Goal: Task Accomplishment & Management: Complete application form

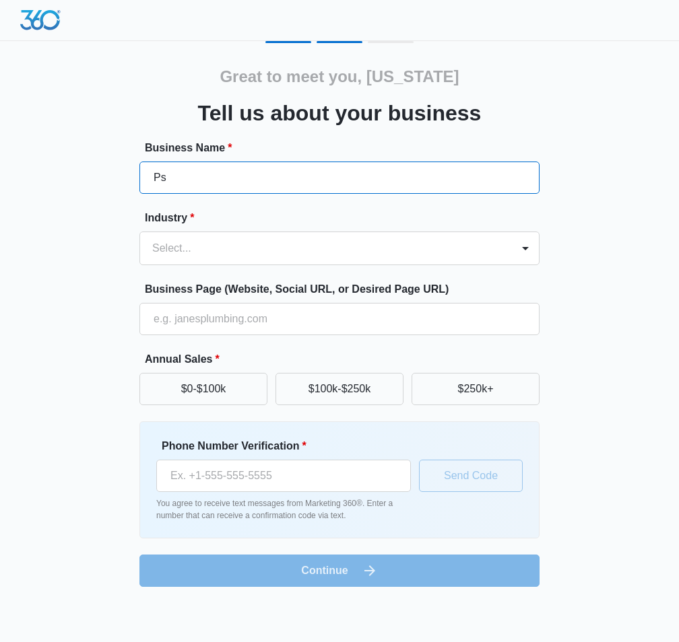
type input "P"
type input "M"
type input "[US_STATE] Psychological Practice"
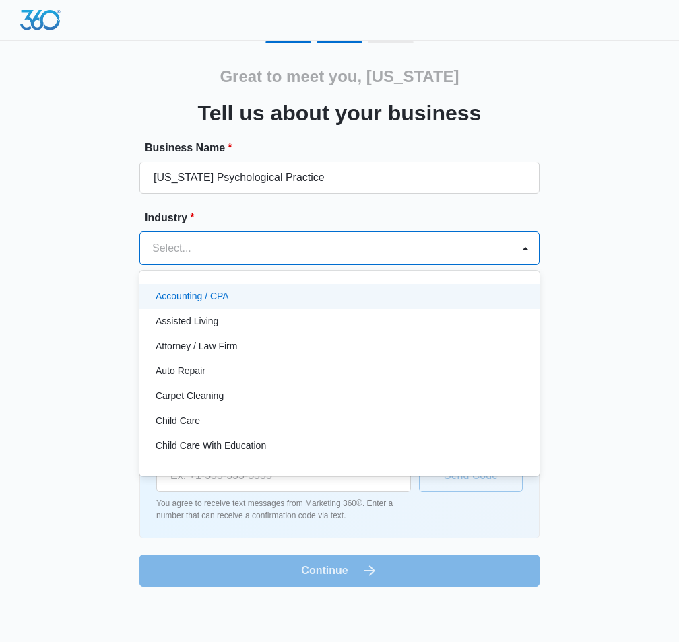
click at [232, 250] on div at bounding box center [323, 248] width 342 height 19
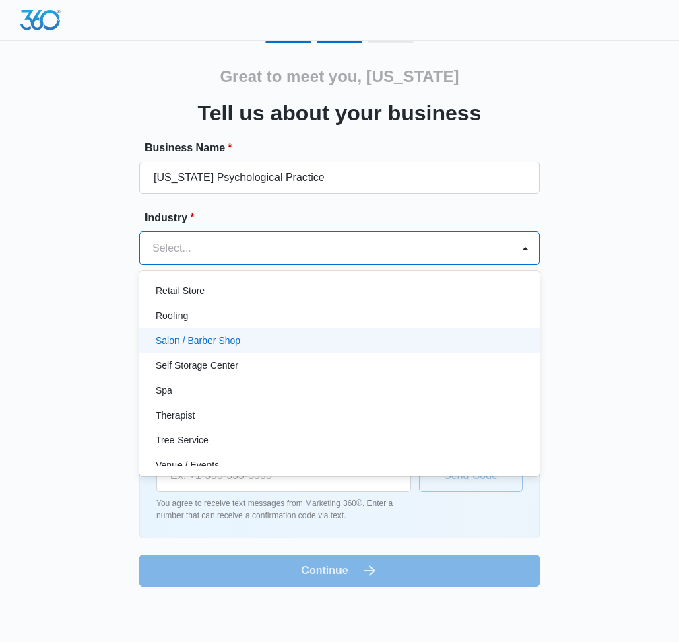
scroll to position [1042, 0]
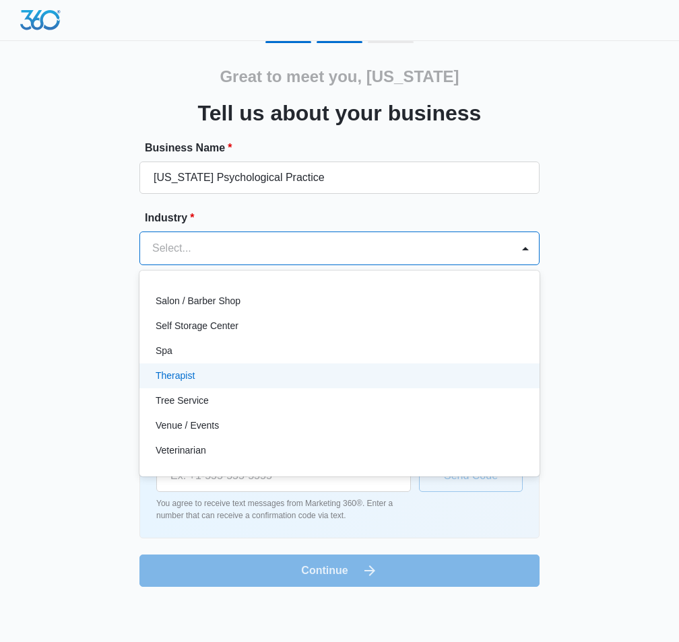
click at [190, 377] on p "Therapist" at bounding box center [175, 376] width 39 height 14
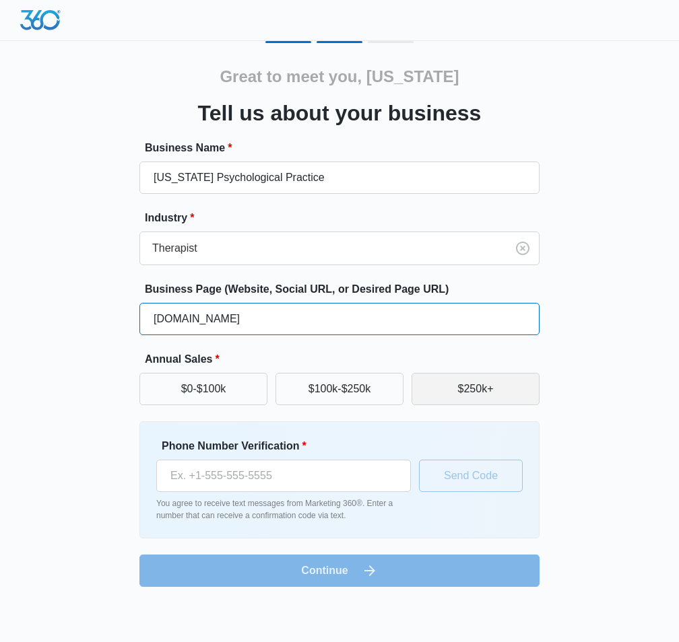
type input "www.bogatherapy.com"
click at [470, 394] on button "$250k+" at bounding box center [475, 389] width 128 height 32
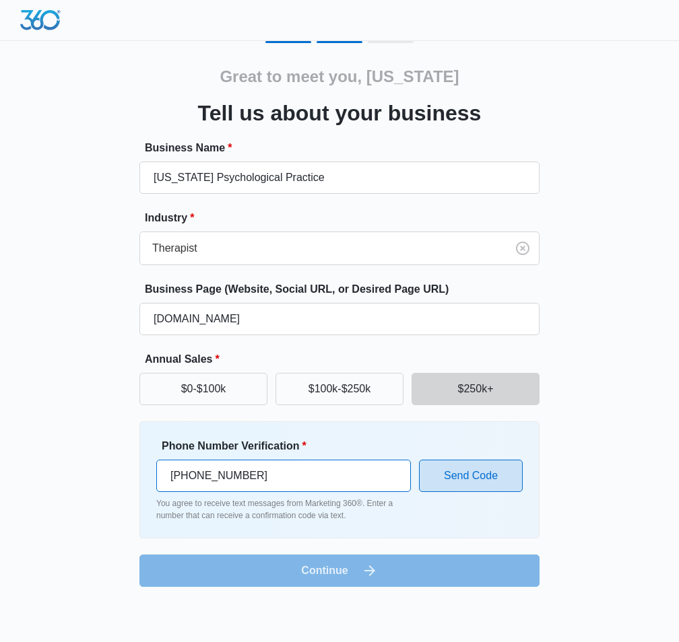
type input "(347) 524-4169"
click at [468, 480] on button "Send Code" at bounding box center [471, 476] width 104 height 32
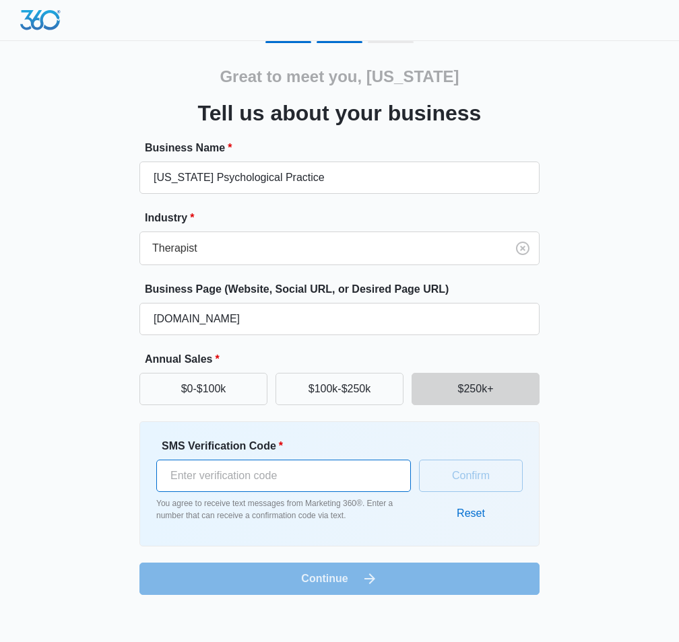
click at [343, 473] on input "SMS Verification Code *" at bounding box center [283, 476] width 255 height 32
type input "611165"
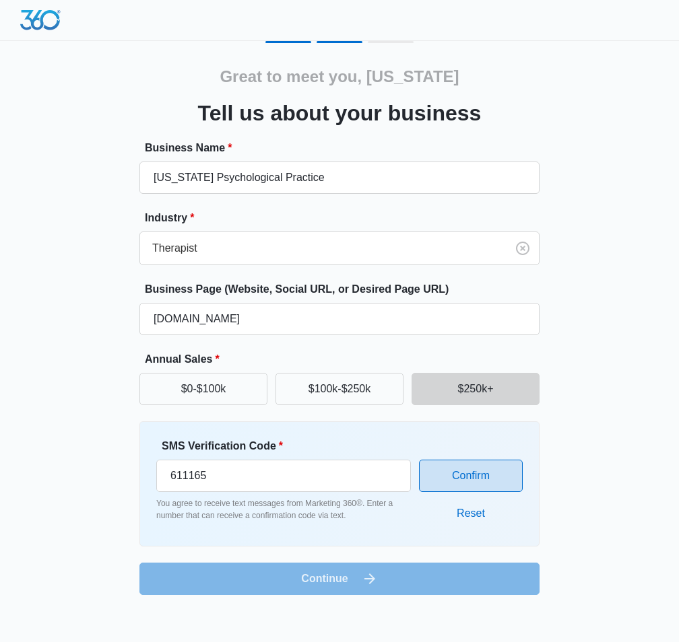
click at [498, 477] on button "Confirm" at bounding box center [471, 476] width 104 height 32
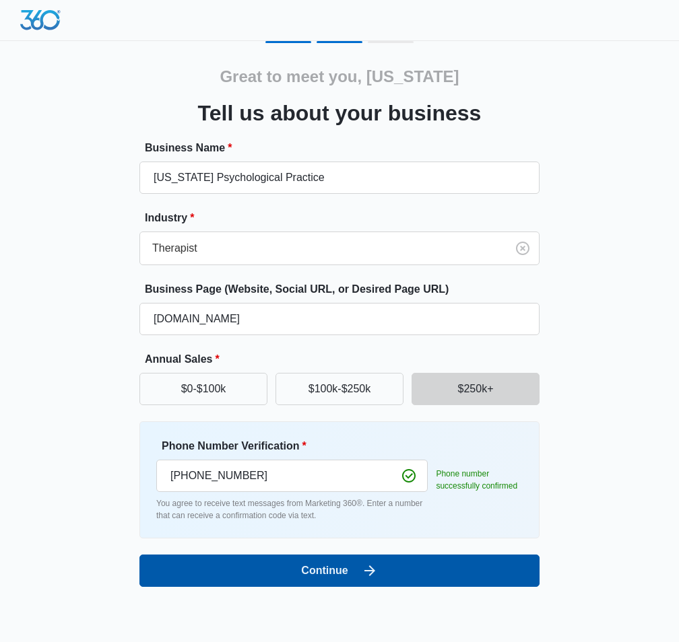
click at [347, 571] on button "Continue" at bounding box center [339, 571] width 400 height 32
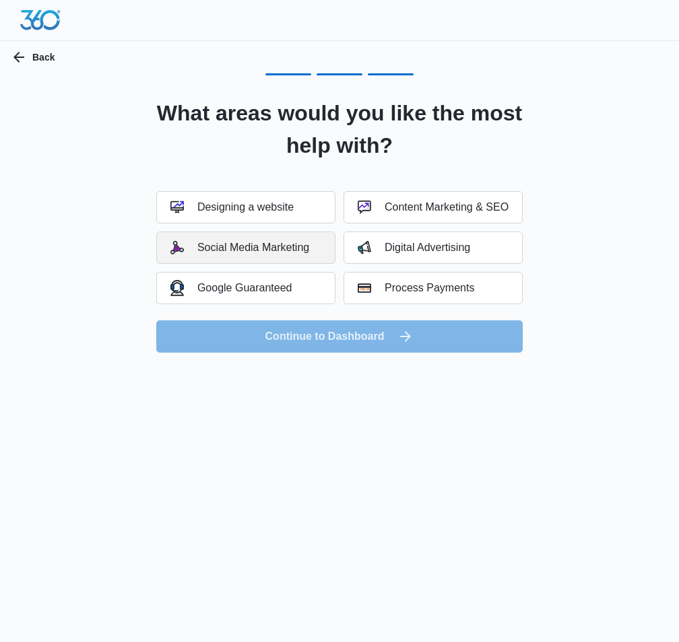
click at [261, 247] on div "Social Media Marketing" at bounding box center [239, 247] width 139 height 13
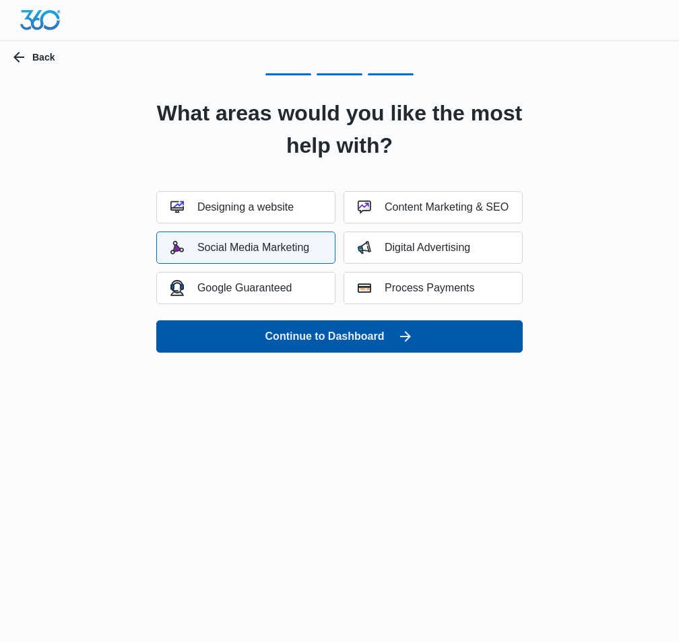
click at [312, 341] on button "Continue to Dashboard" at bounding box center [339, 337] width 366 height 32
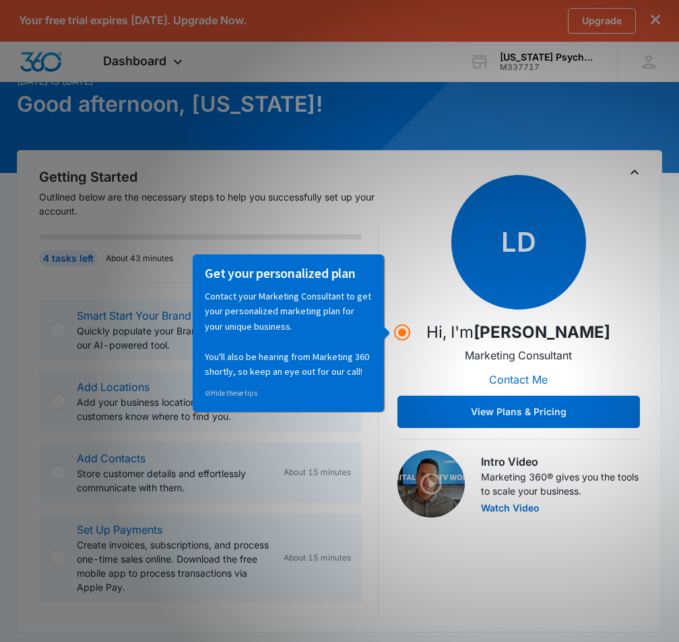
scroll to position [114, 0]
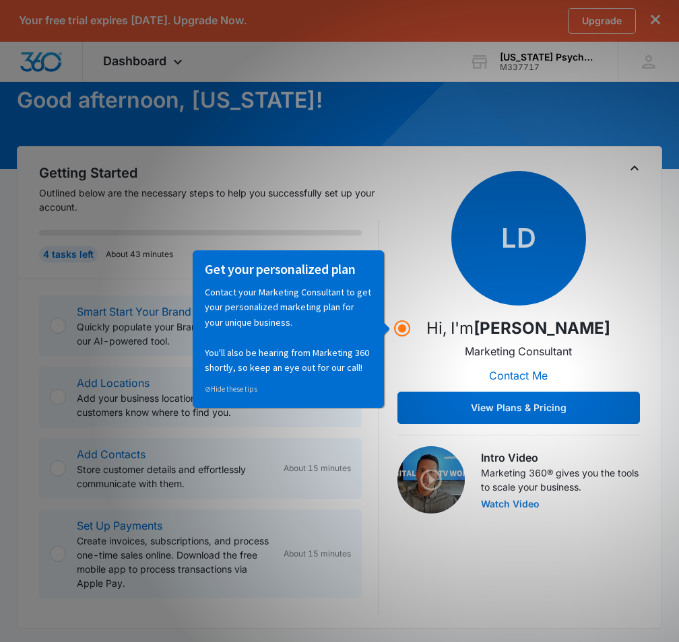
click at [516, 508] on button "Watch Video" at bounding box center [510, 504] width 59 height 9
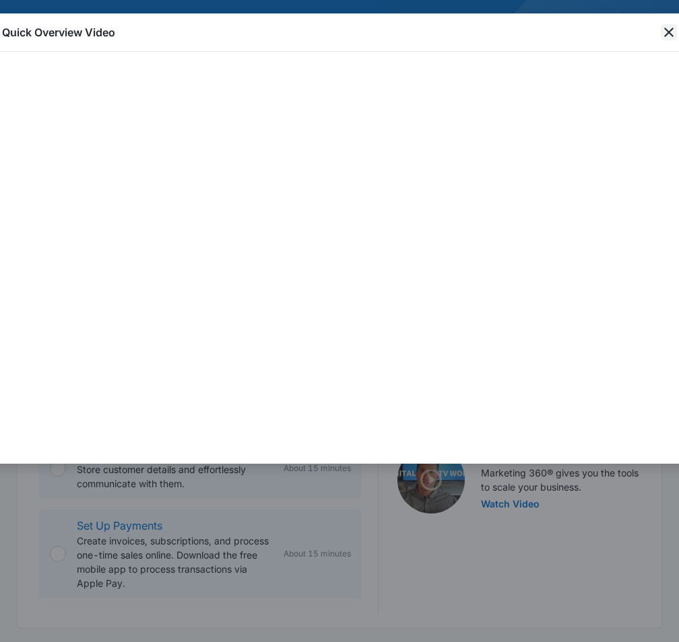
click at [669, 32] on icon "close" at bounding box center [668, 32] width 9 height 9
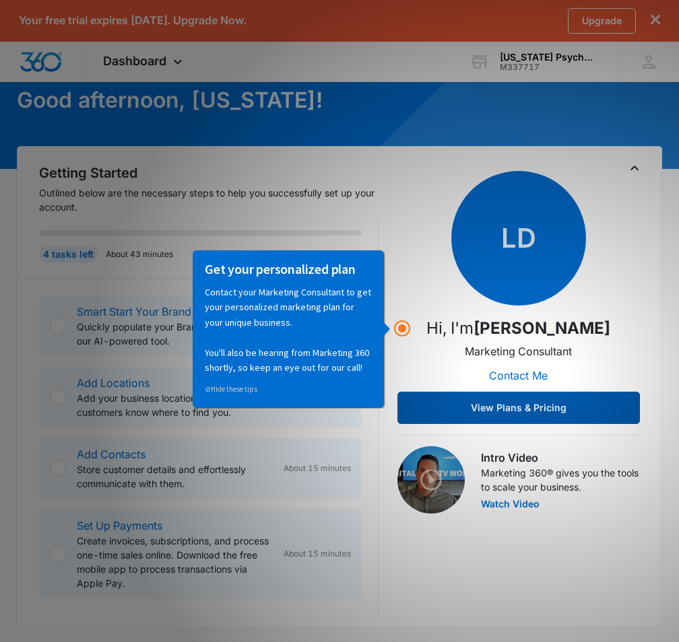
click at [502, 403] on button "View Plans & Pricing" at bounding box center [518, 408] width 242 height 32
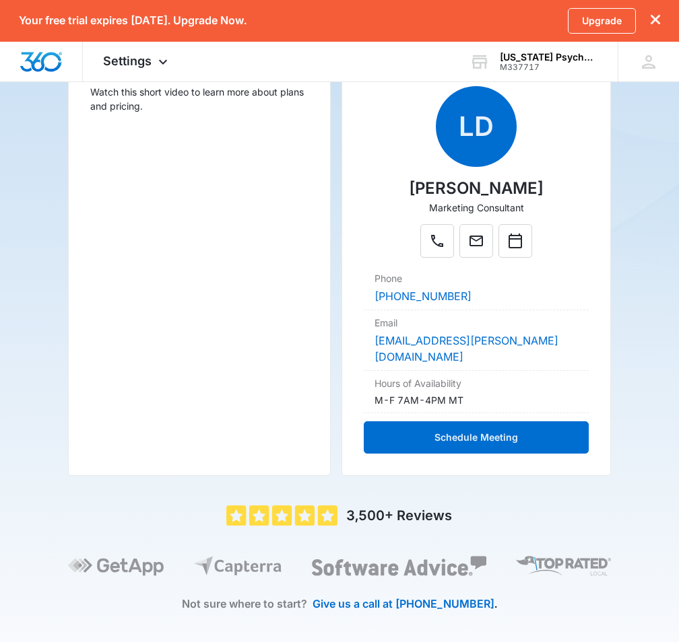
scroll to position [226, 0]
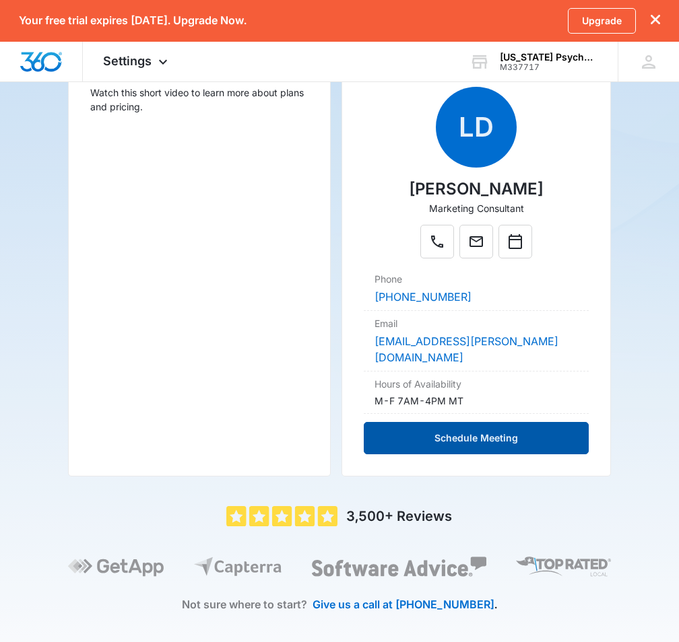
click at [473, 424] on button "Schedule Meeting" at bounding box center [476, 438] width 225 height 32
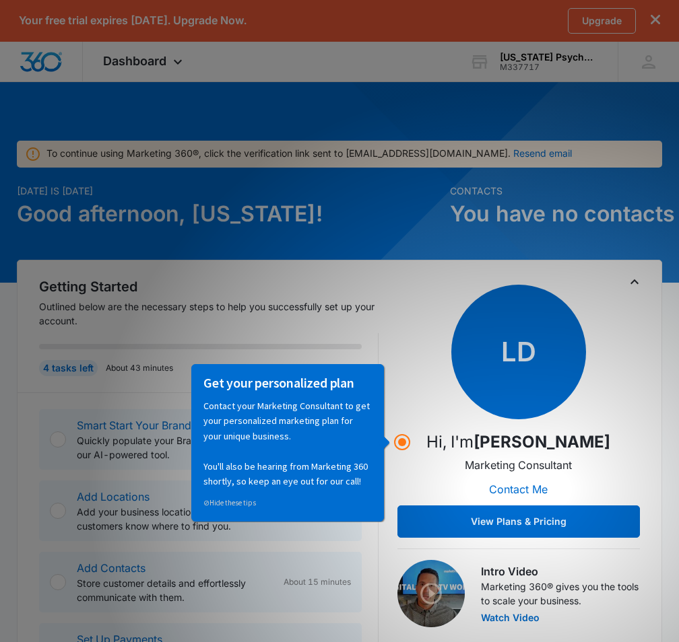
click at [306, 345] on progress at bounding box center [200, 346] width 323 height 5
click at [18, 403] on div "Getting Started Outlined below are the necessary steps to help you successfully…" at bounding box center [339, 501] width 645 height 483
click at [403, 442] on circle "Hotspot (open by clicking or pressing space/enter)" at bounding box center [402, 442] width 12 height 12
click at [383, 446] on div "Get your personalized plan Contact your Marketing Consultant to get your person…" at bounding box center [287, 443] width 193 height 158
click at [444, 490] on div "LD Hi, I'm Levi Deeney Marketing Consultant Contact Me View Plans & Pricing" at bounding box center [518, 411] width 242 height 253
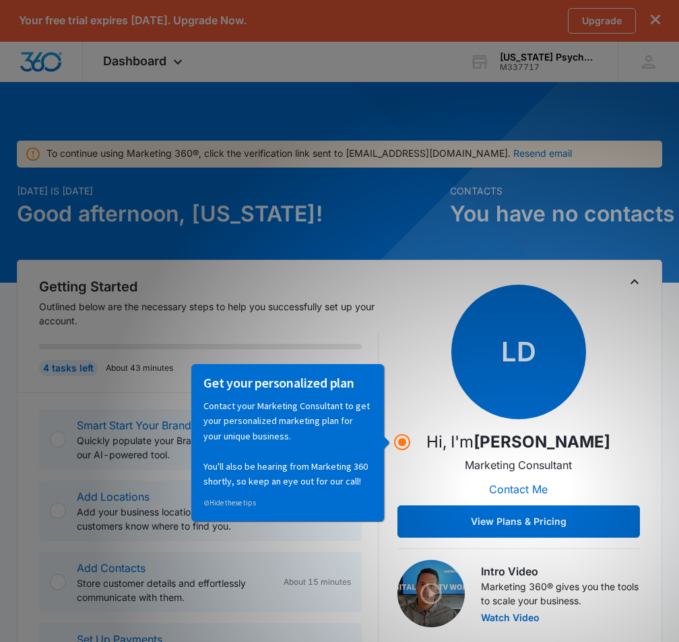
click at [317, 378] on h3 "Get your personalized plan" at bounding box center [287, 383] width 168 height 18
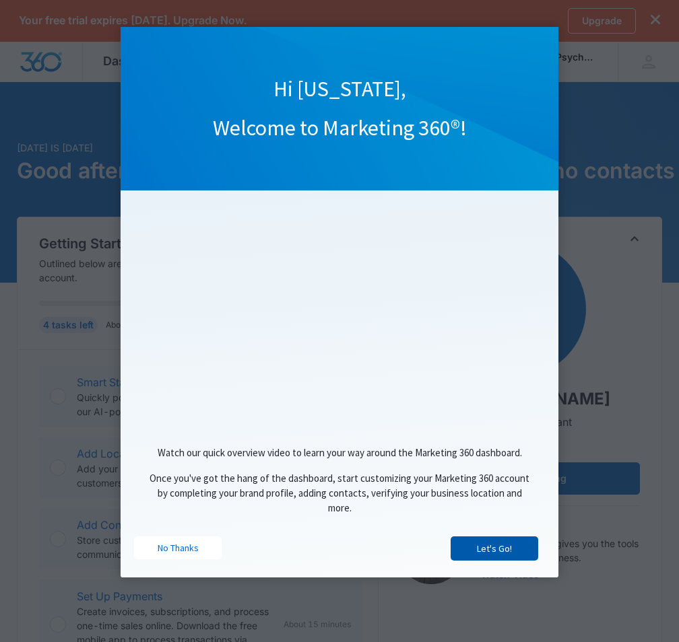
click at [497, 551] on link "Let's Go!" at bounding box center [495, 549] width 88 height 24
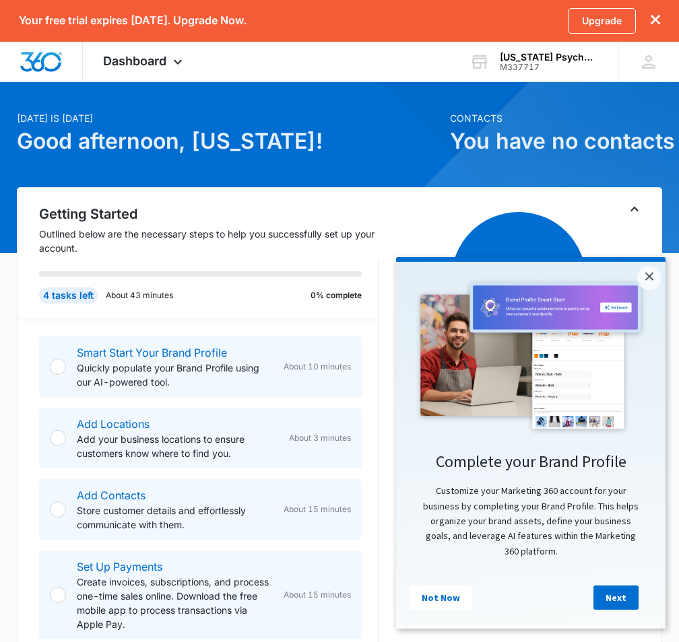
scroll to position [30, 0]
click at [623, 602] on link "Next" at bounding box center [615, 598] width 45 height 24
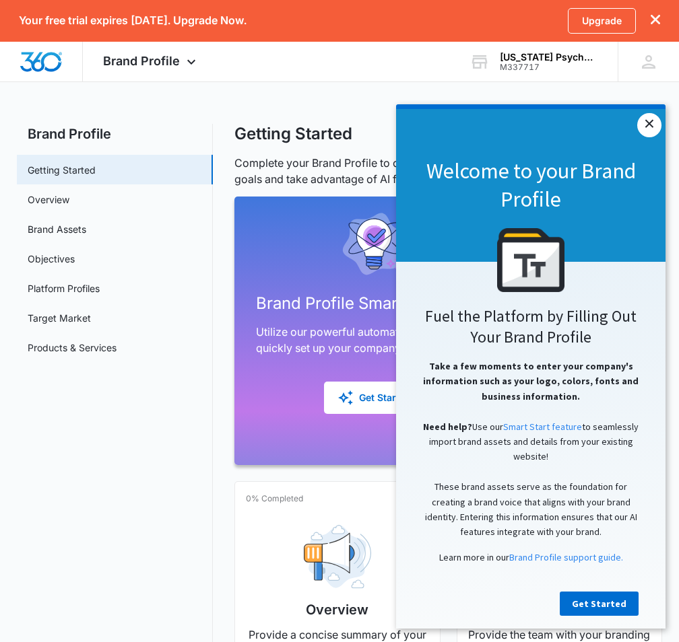
click at [651, 125] on link "×" at bounding box center [649, 125] width 24 height 24
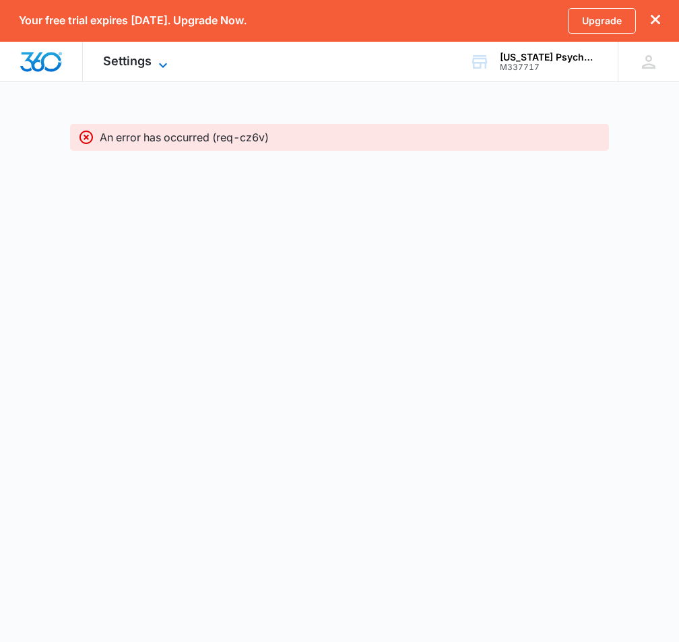
click at [129, 63] on span "Settings" at bounding box center [127, 61] width 48 height 14
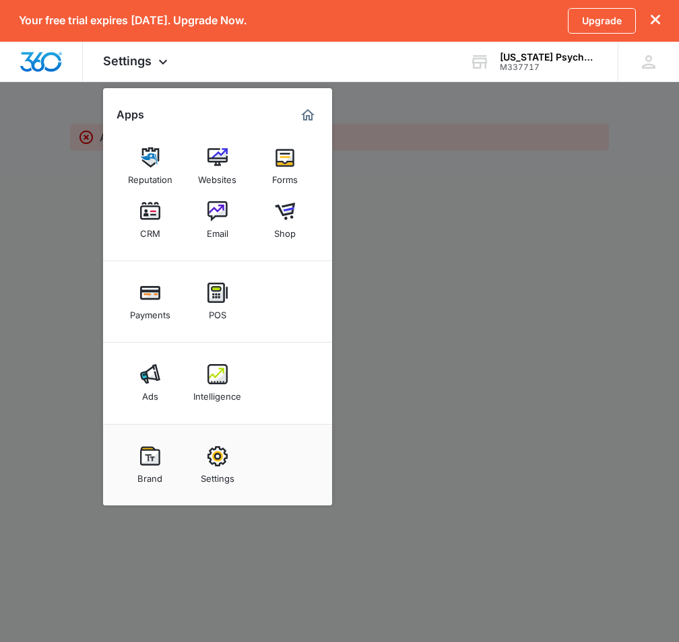
click at [471, 288] on div at bounding box center [339, 321] width 679 height 642
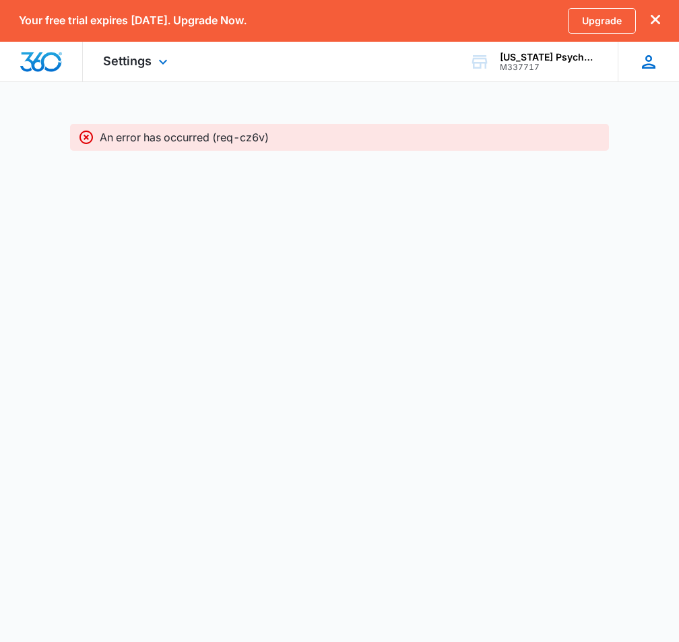
click at [640, 63] on icon at bounding box center [648, 62] width 20 height 20
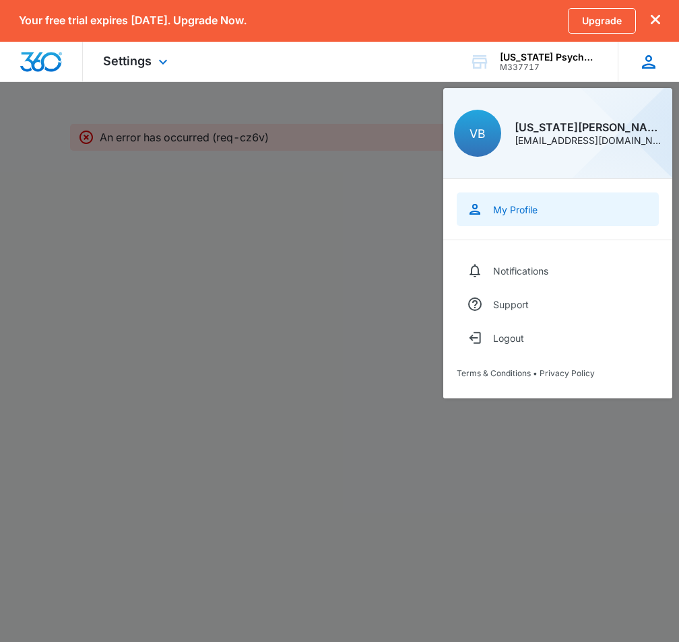
click at [514, 205] on div "My Profile" at bounding box center [515, 209] width 44 height 11
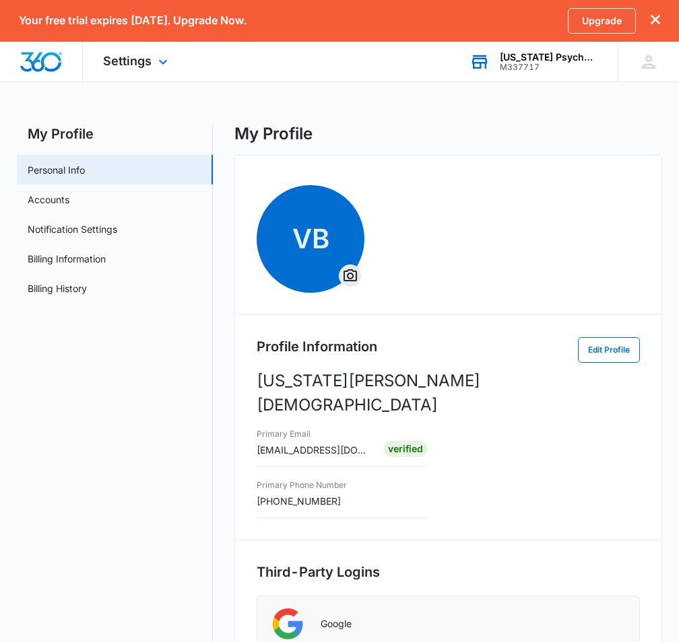
click at [542, 55] on div "[US_STATE] Psychological Practice" at bounding box center [549, 57] width 98 height 11
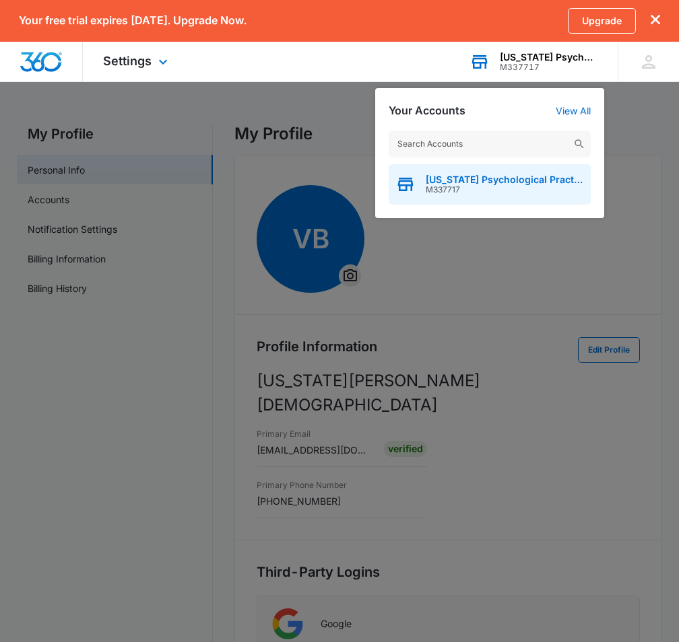
click at [482, 183] on span "[US_STATE] Psychological Practice" at bounding box center [505, 179] width 158 height 11
